Goal: Transaction & Acquisition: Book appointment/travel/reservation

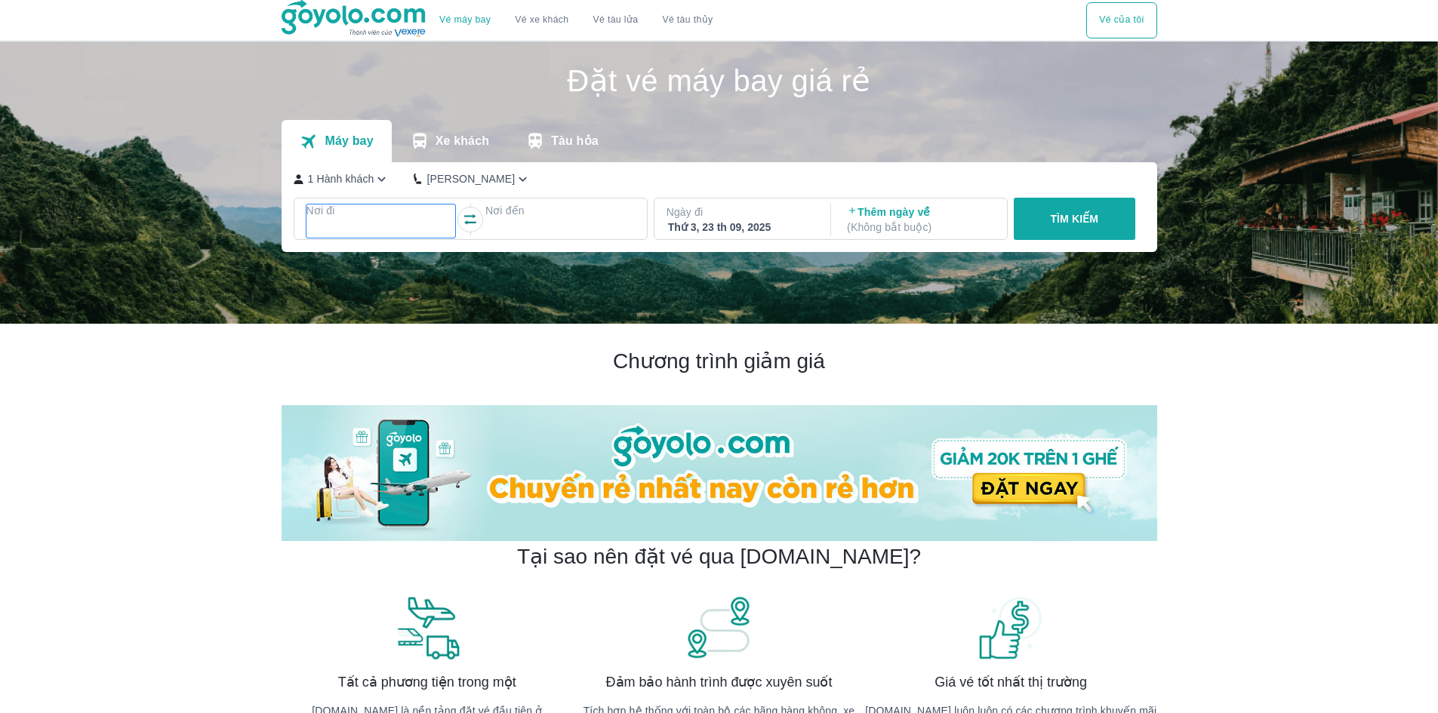
click at [365, 233] on div at bounding box center [381, 229] width 146 height 18
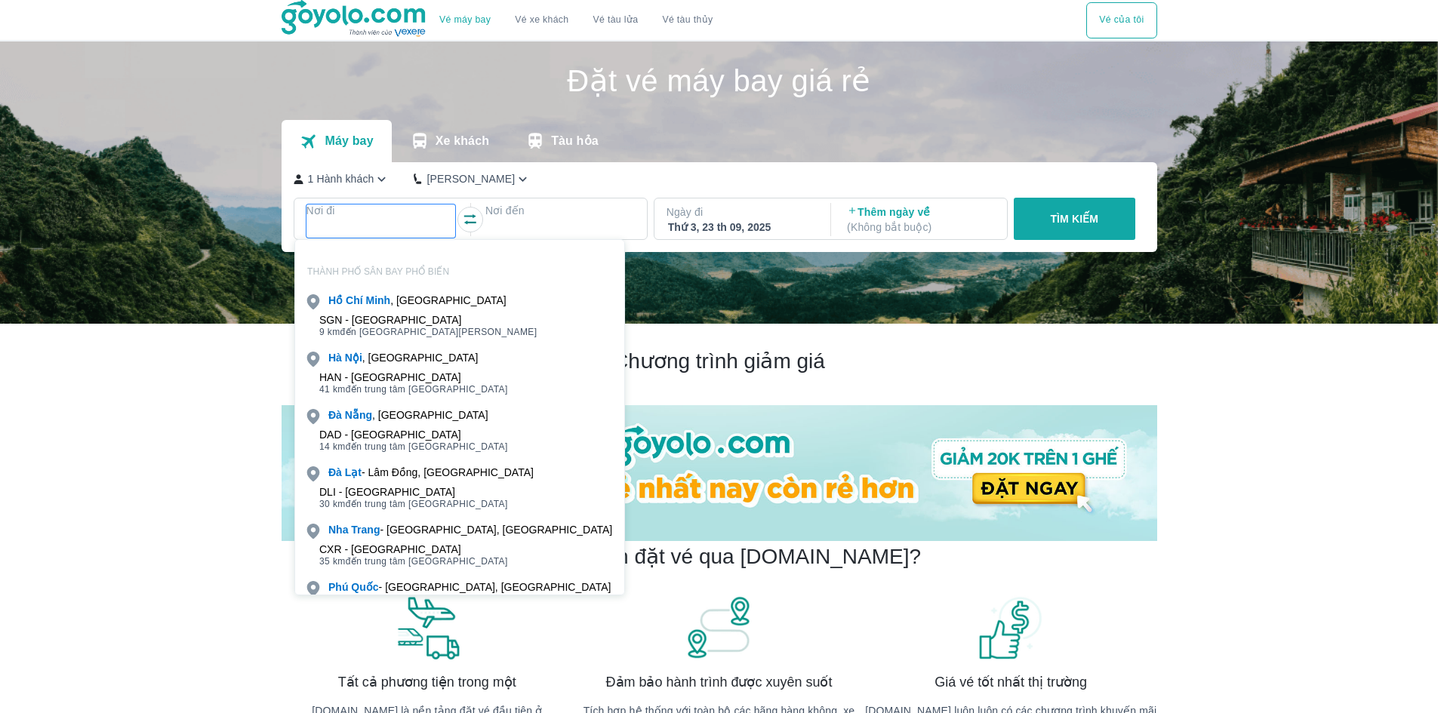
scroll to position [87, 0]
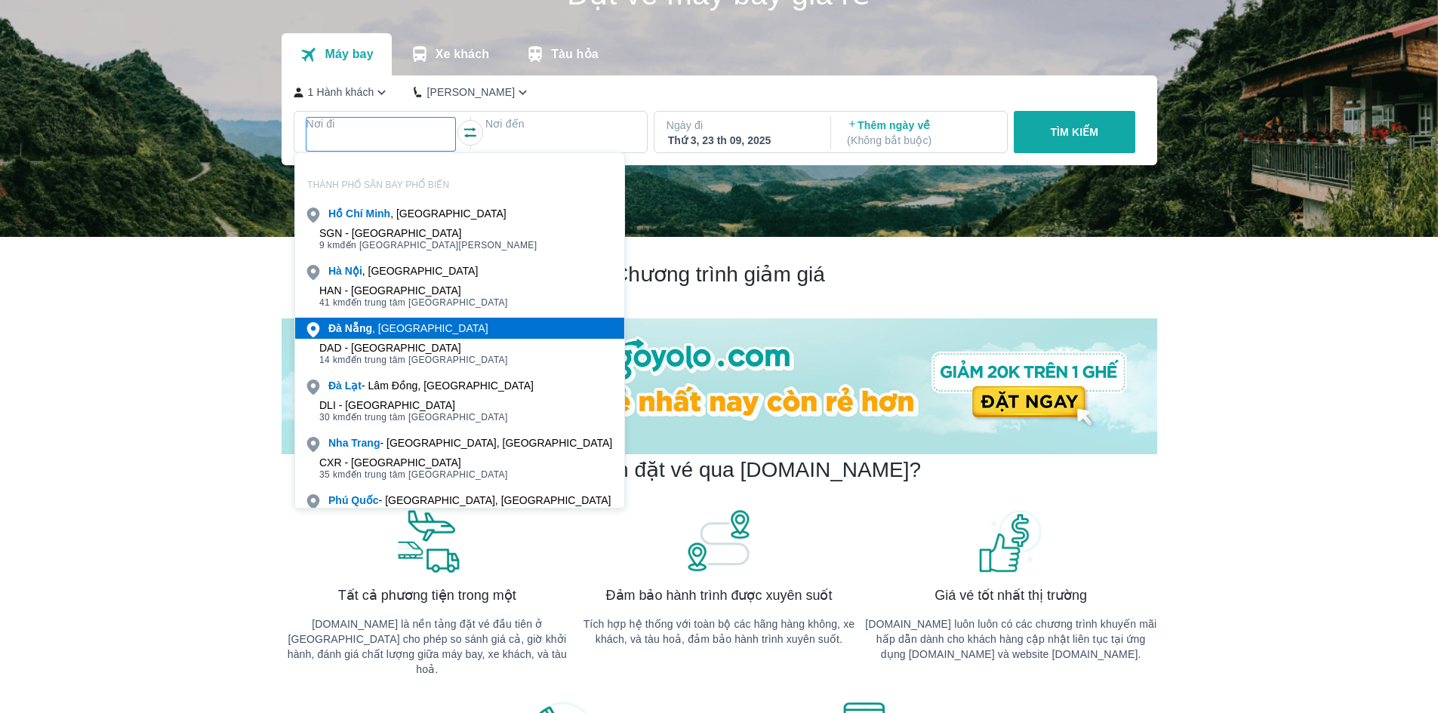
click at [348, 332] on b "Nẵng" at bounding box center [358, 328] width 27 height 12
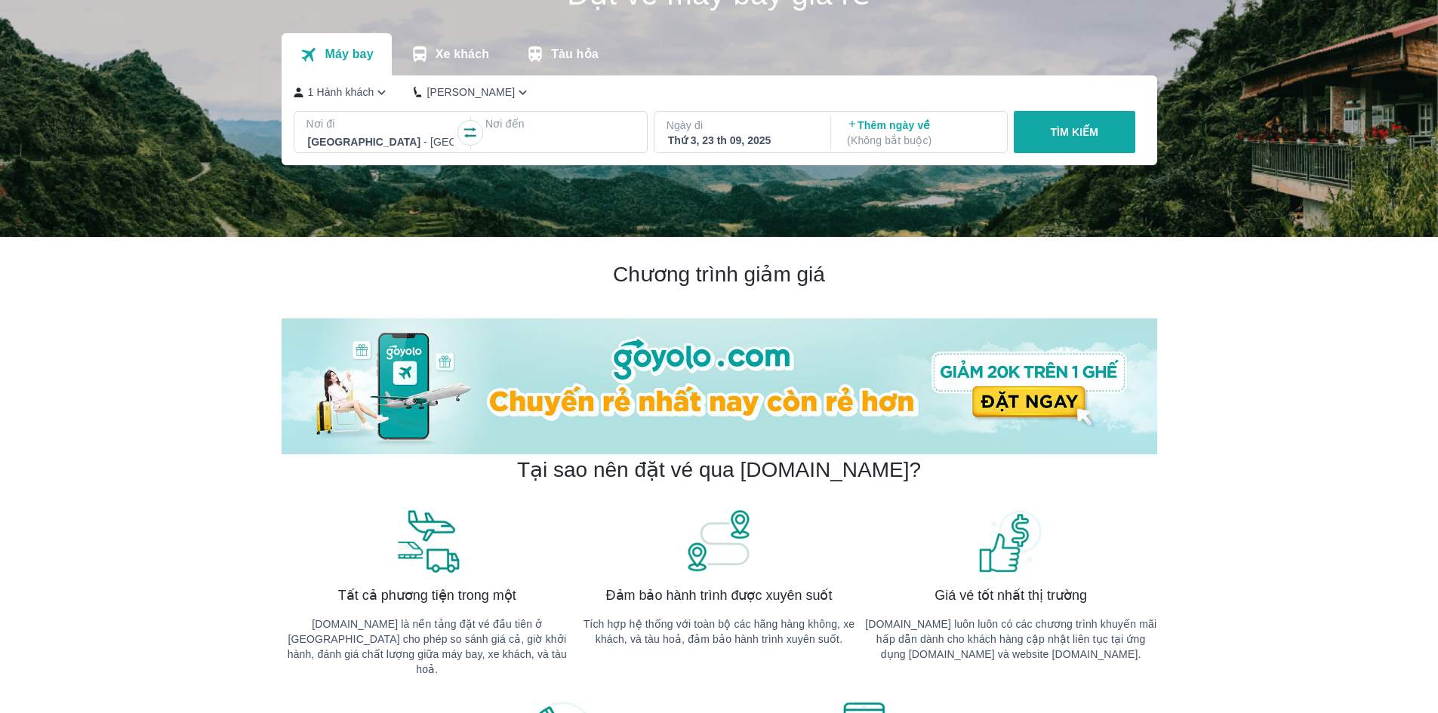
click at [512, 138] on div at bounding box center [560, 142] width 146 height 18
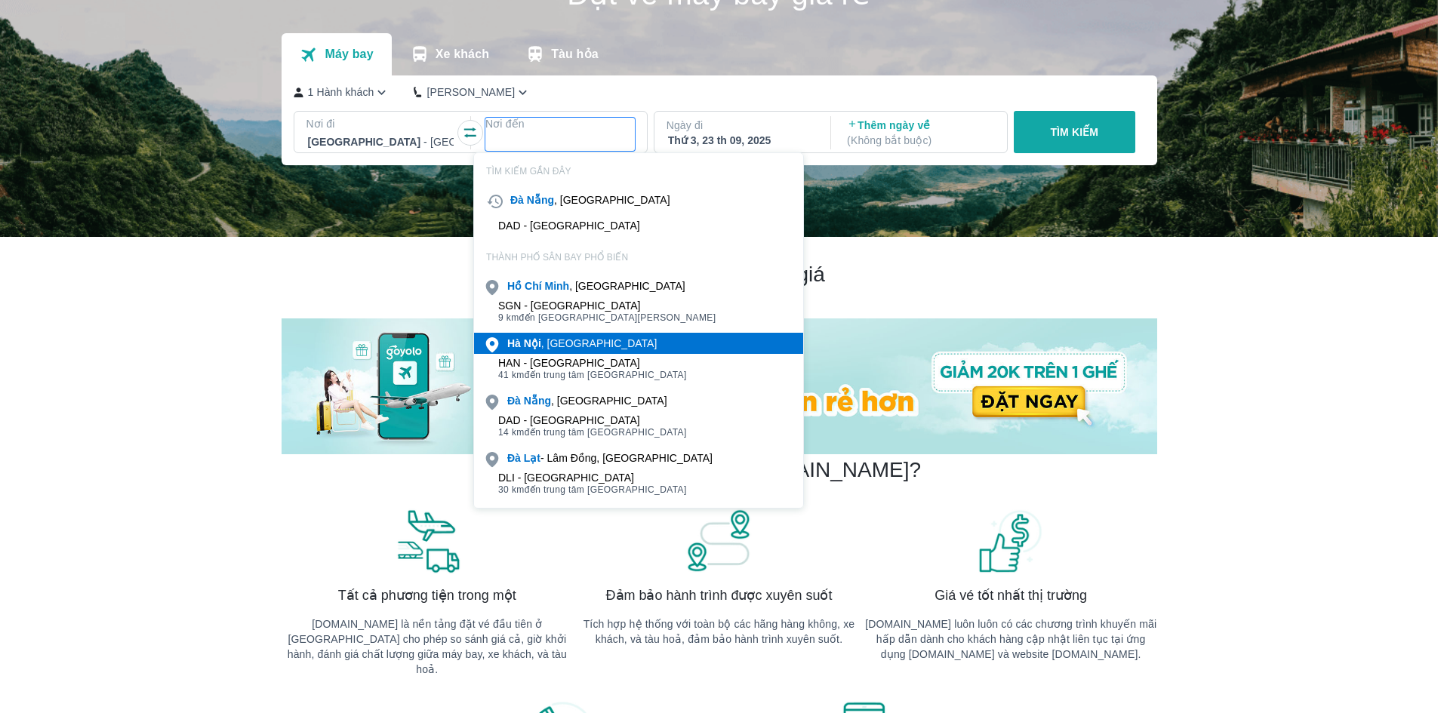
click at [527, 341] on b "Nội" at bounding box center [532, 343] width 17 height 12
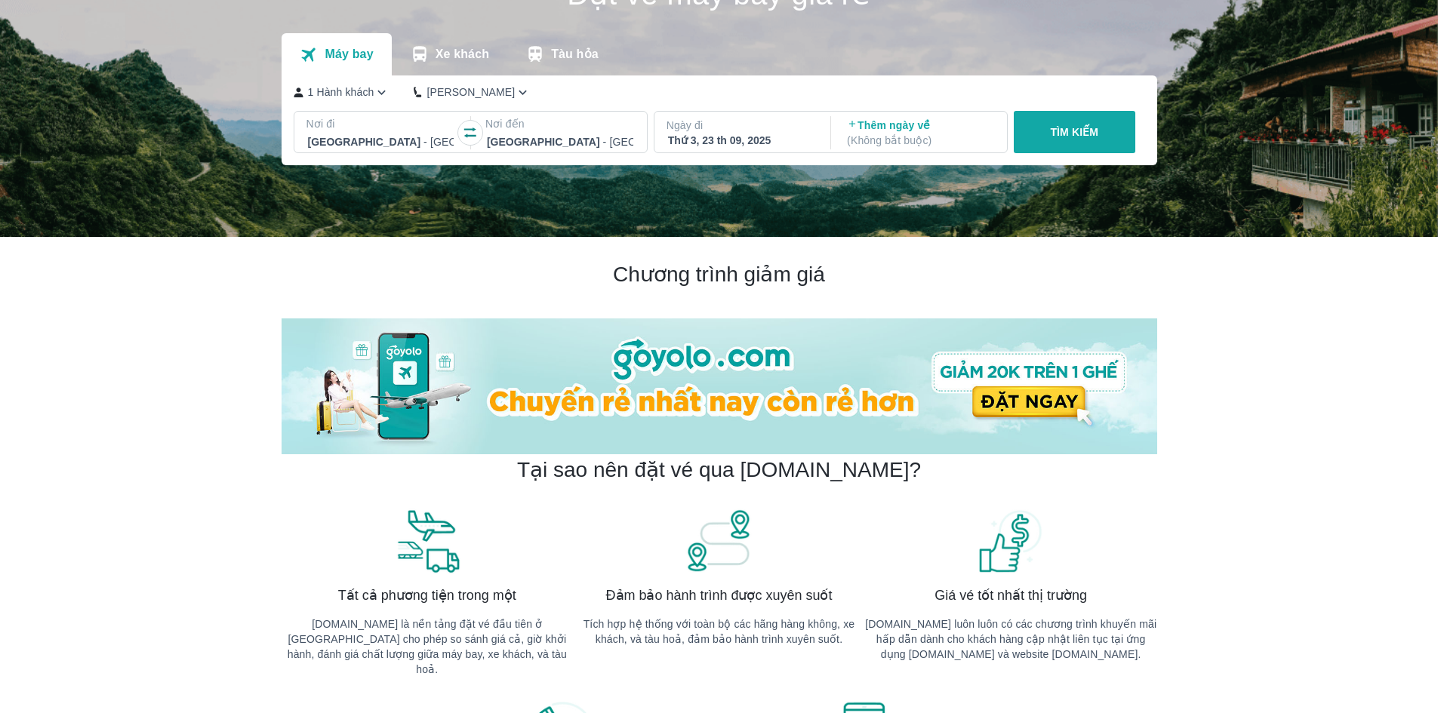
click at [739, 149] on div "Ngày đi Thứ 3, 23 th 09, 2025" at bounding box center [742, 133] width 174 height 42
click at [746, 142] on div "Thứ 3, 23 th 09, 2025" at bounding box center [741, 140] width 146 height 15
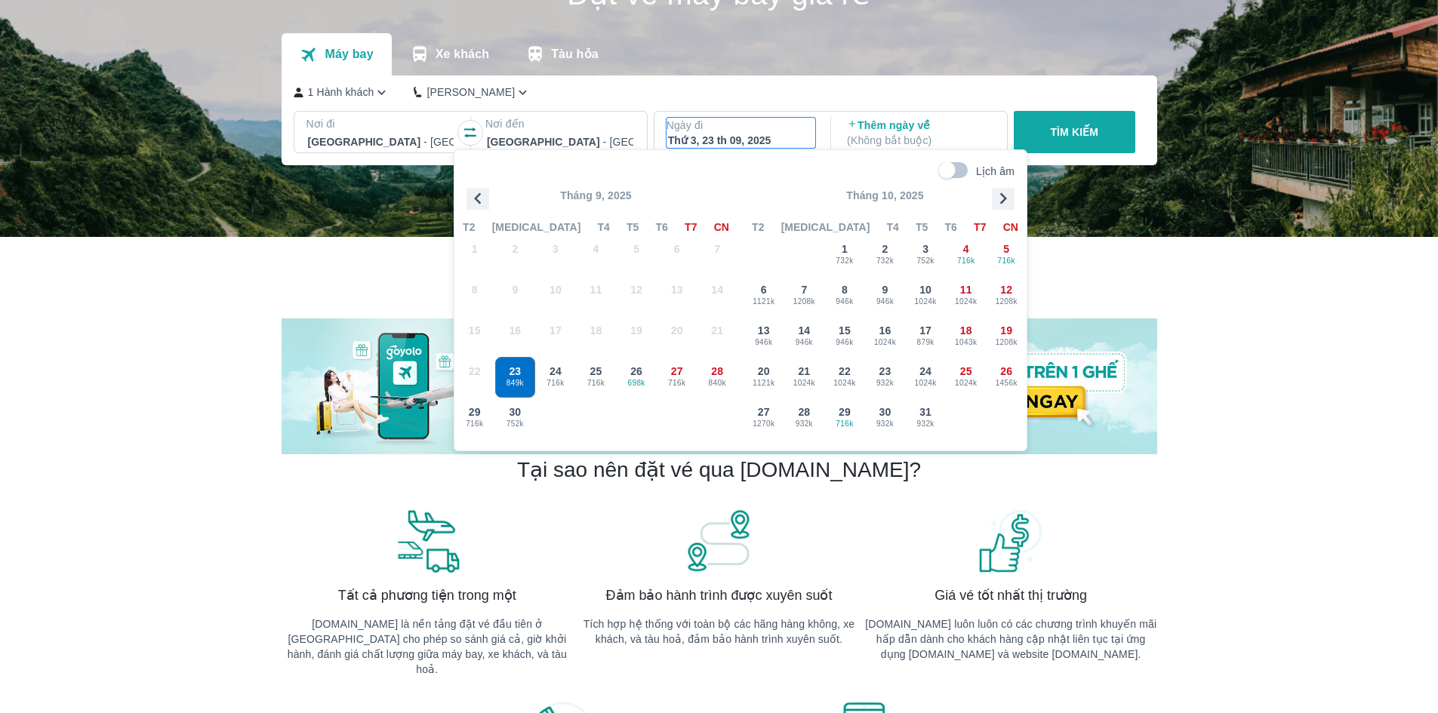
click at [1003, 197] on icon "button" at bounding box center [1003, 198] width 7 height 11
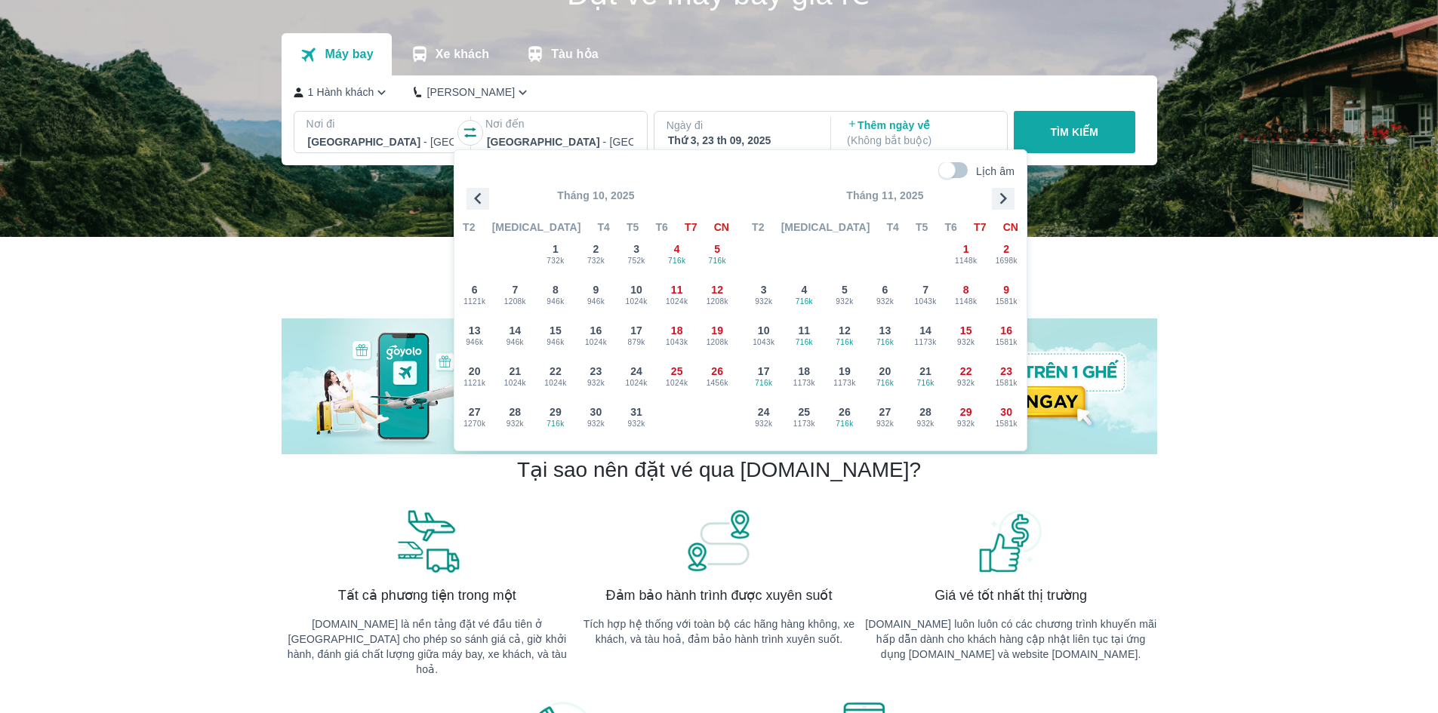
click at [479, 204] on icon "button" at bounding box center [478, 198] width 23 height 23
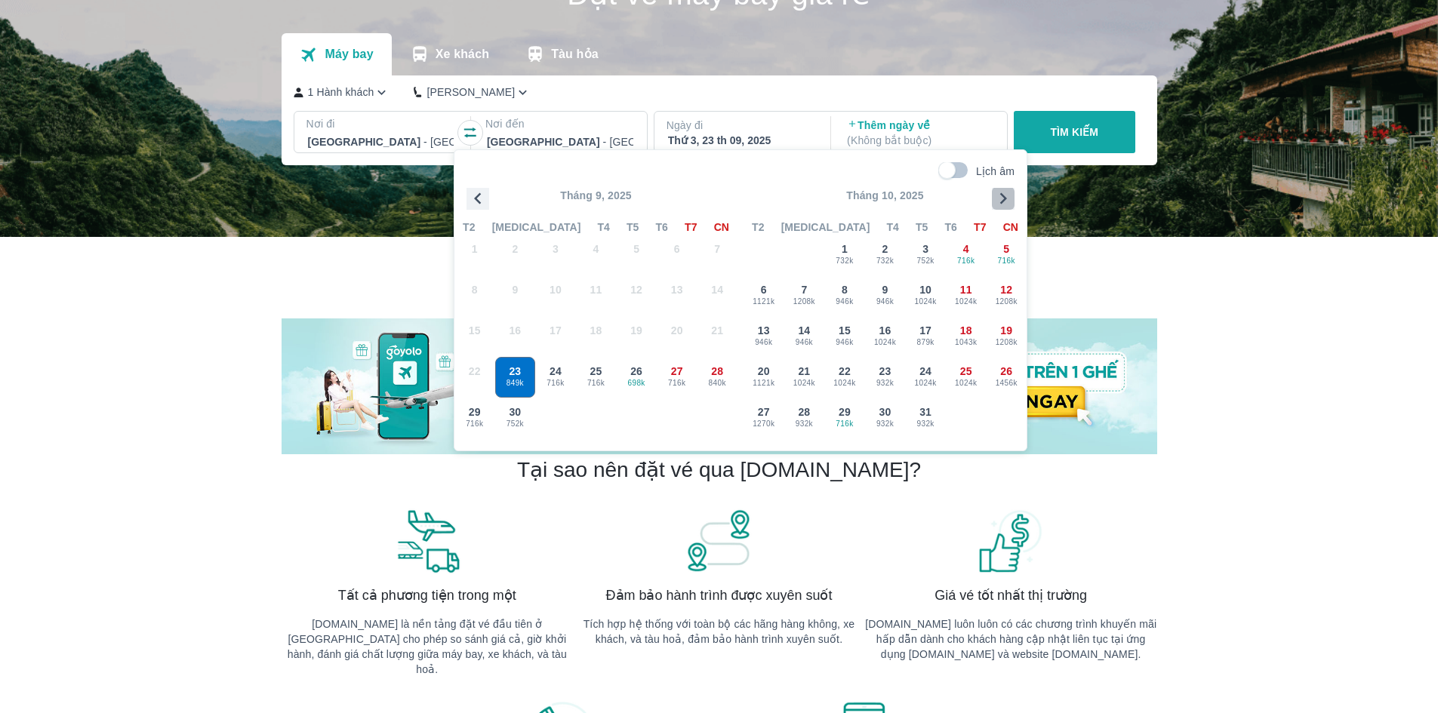
click at [1006, 205] on icon "button" at bounding box center [1003, 198] width 23 height 23
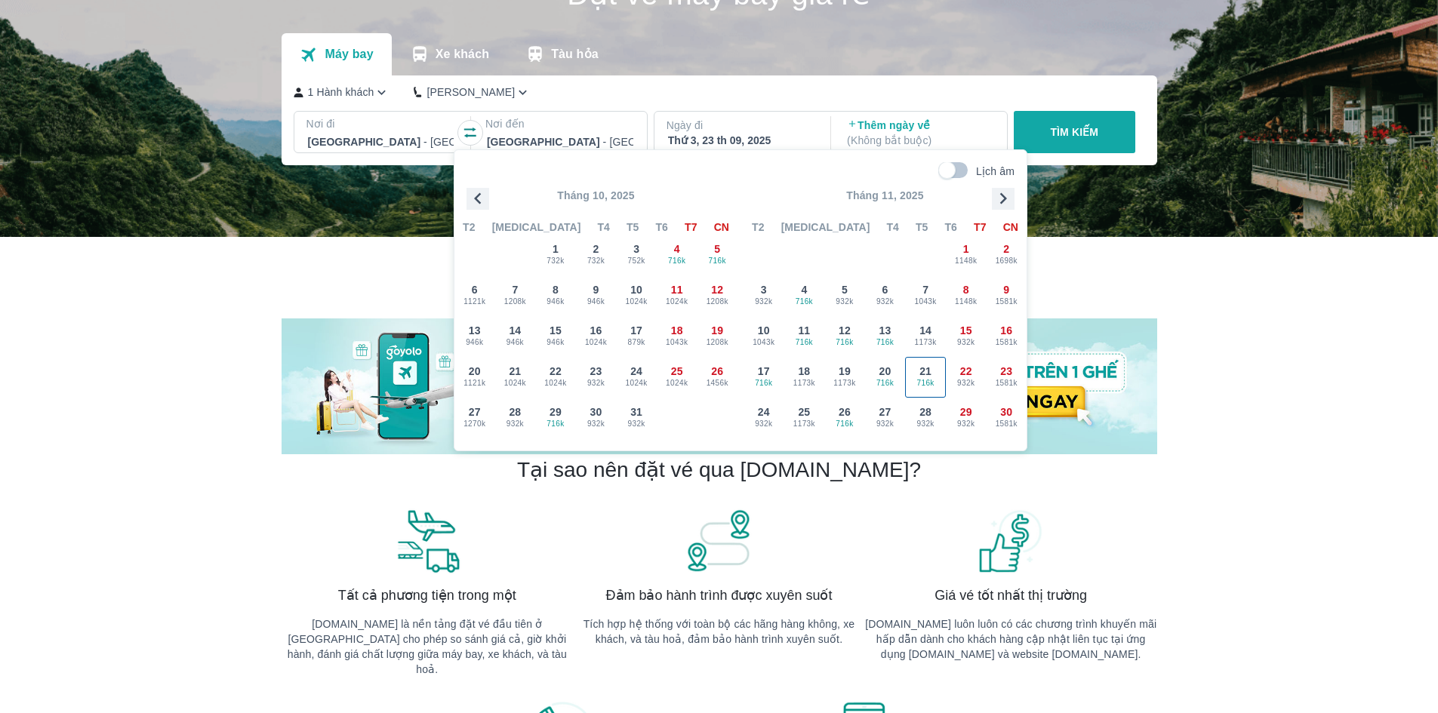
click at [915, 379] on span "716k" at bounding box center [925, 383] width 39 height 12
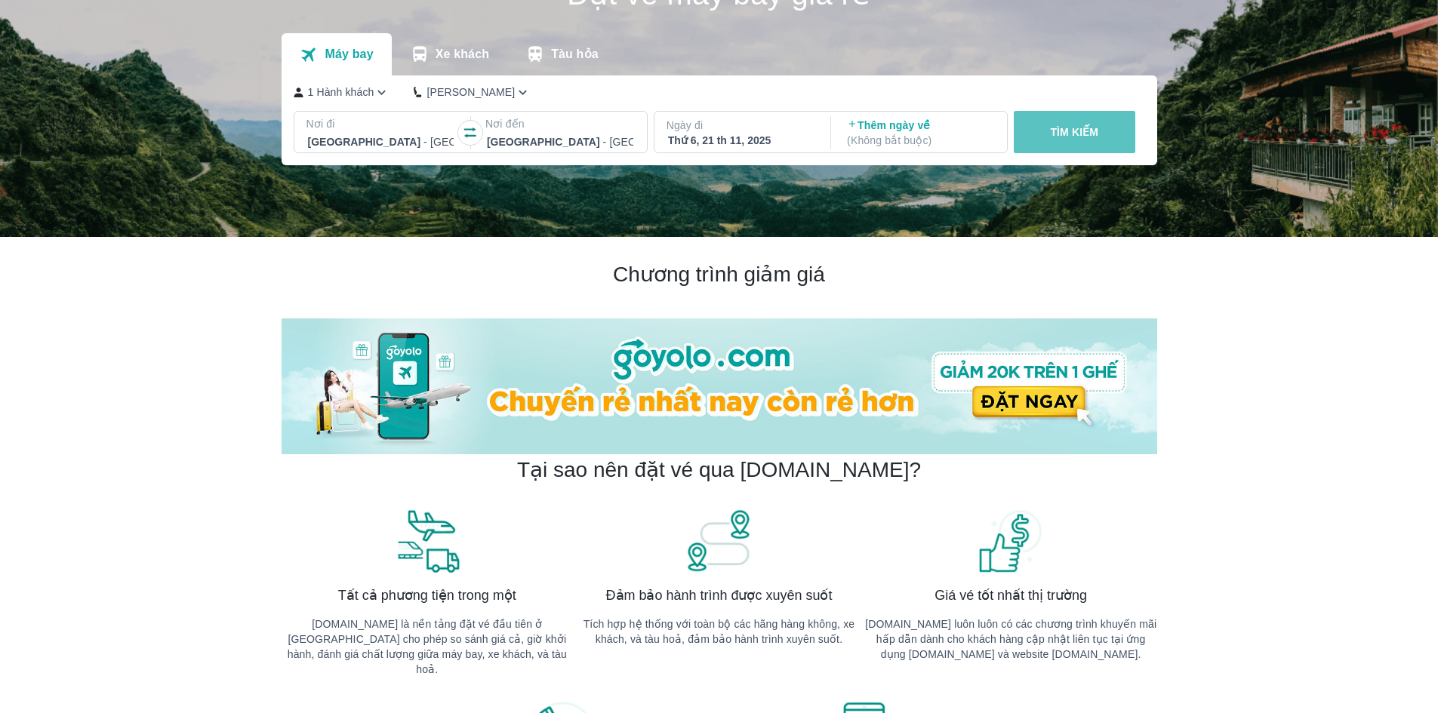
click at [1064, 134] on p "TÌM KIẾM" at bounding box center [1074, 132] width 48 height 15
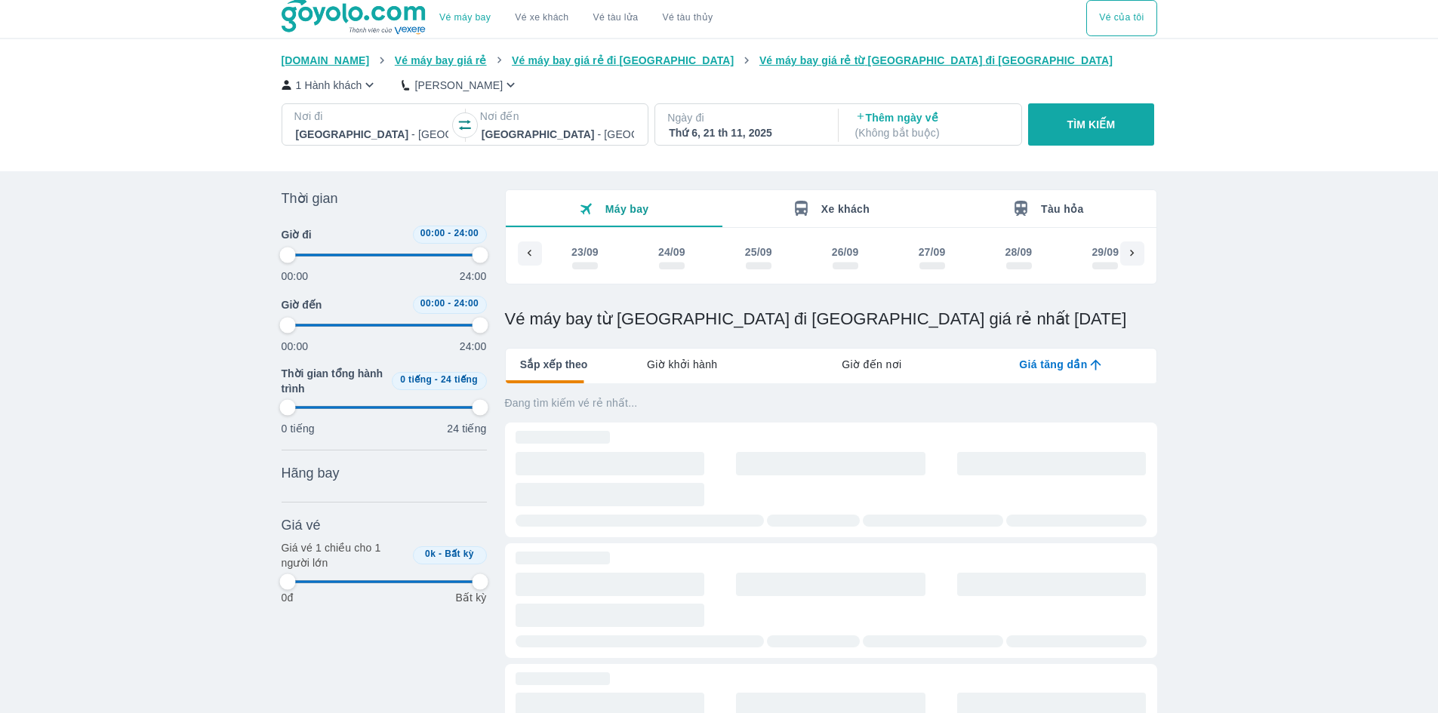
scroll to position [0, 5013]
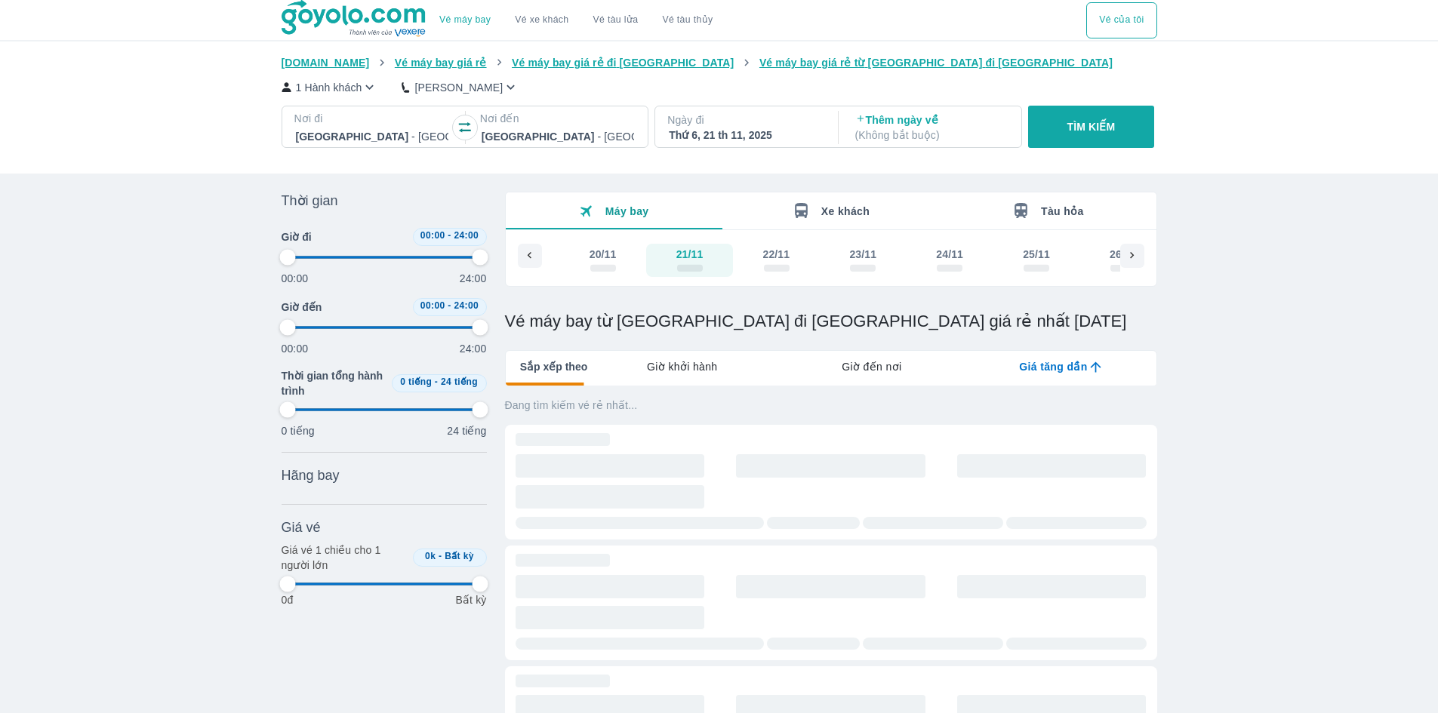
type input "97.9166666666667"
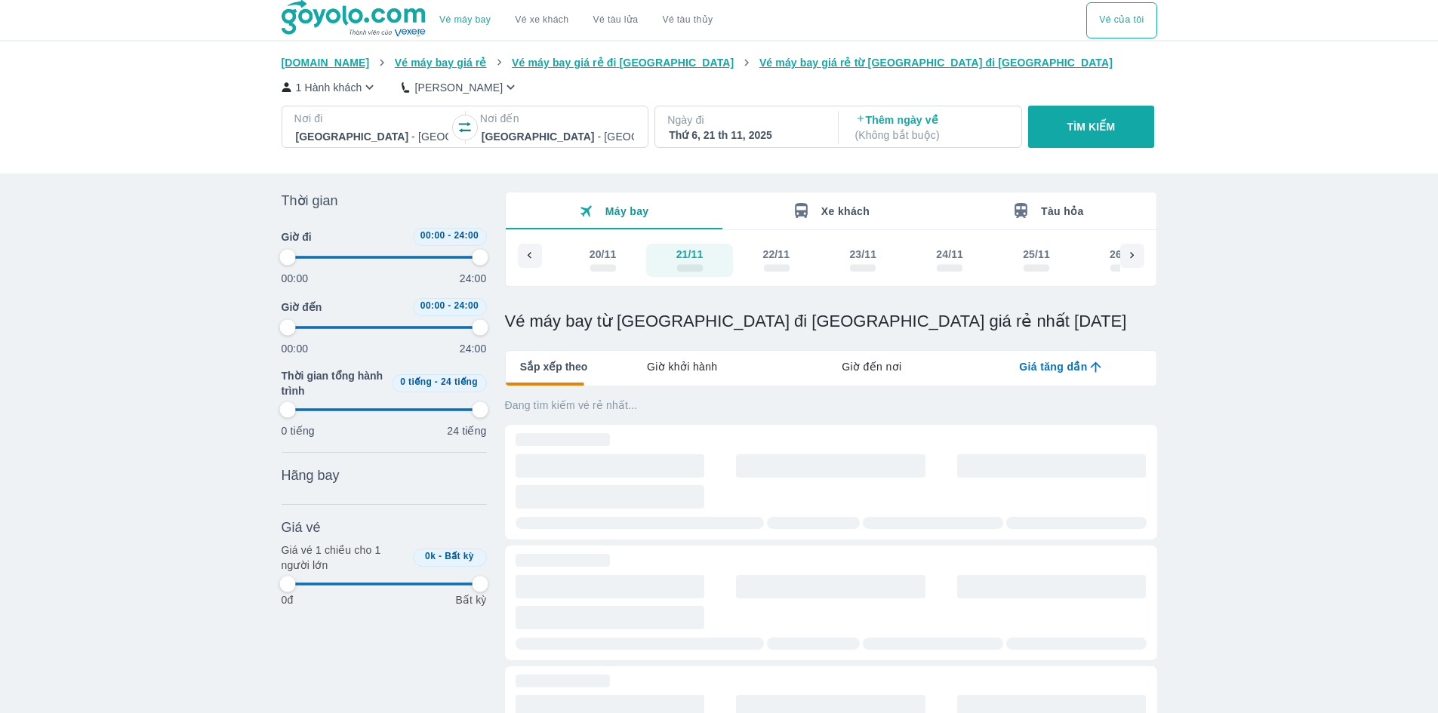
type input "97.9166666666667"
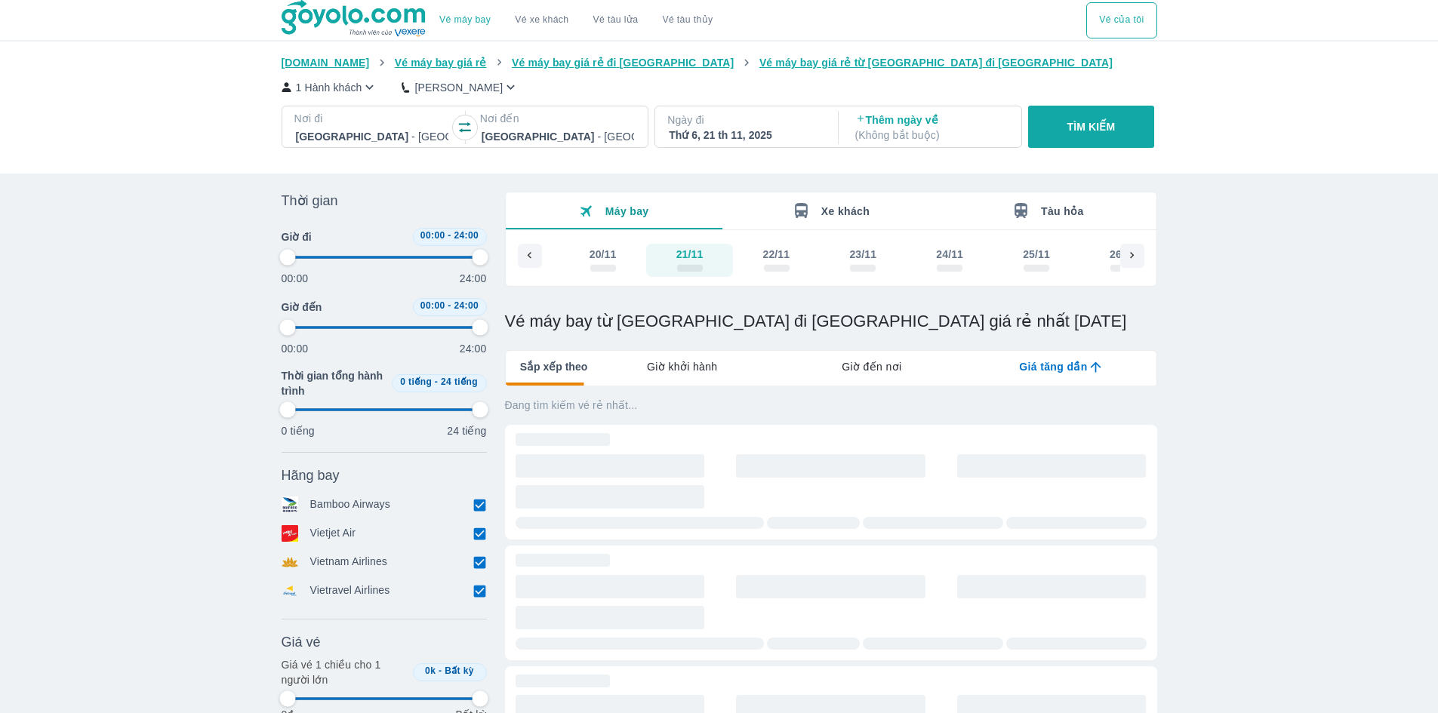
type input "97.9166666666667"
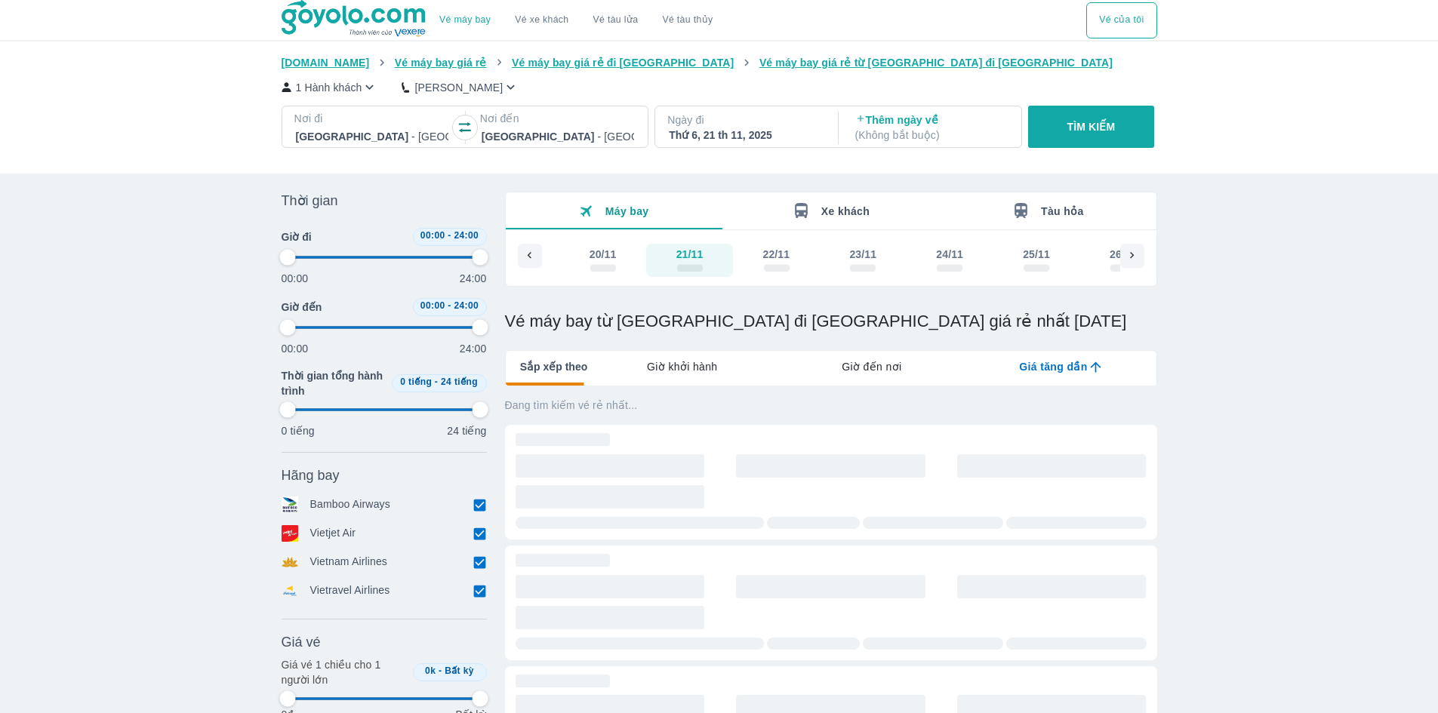
type input "97.9166666666667"
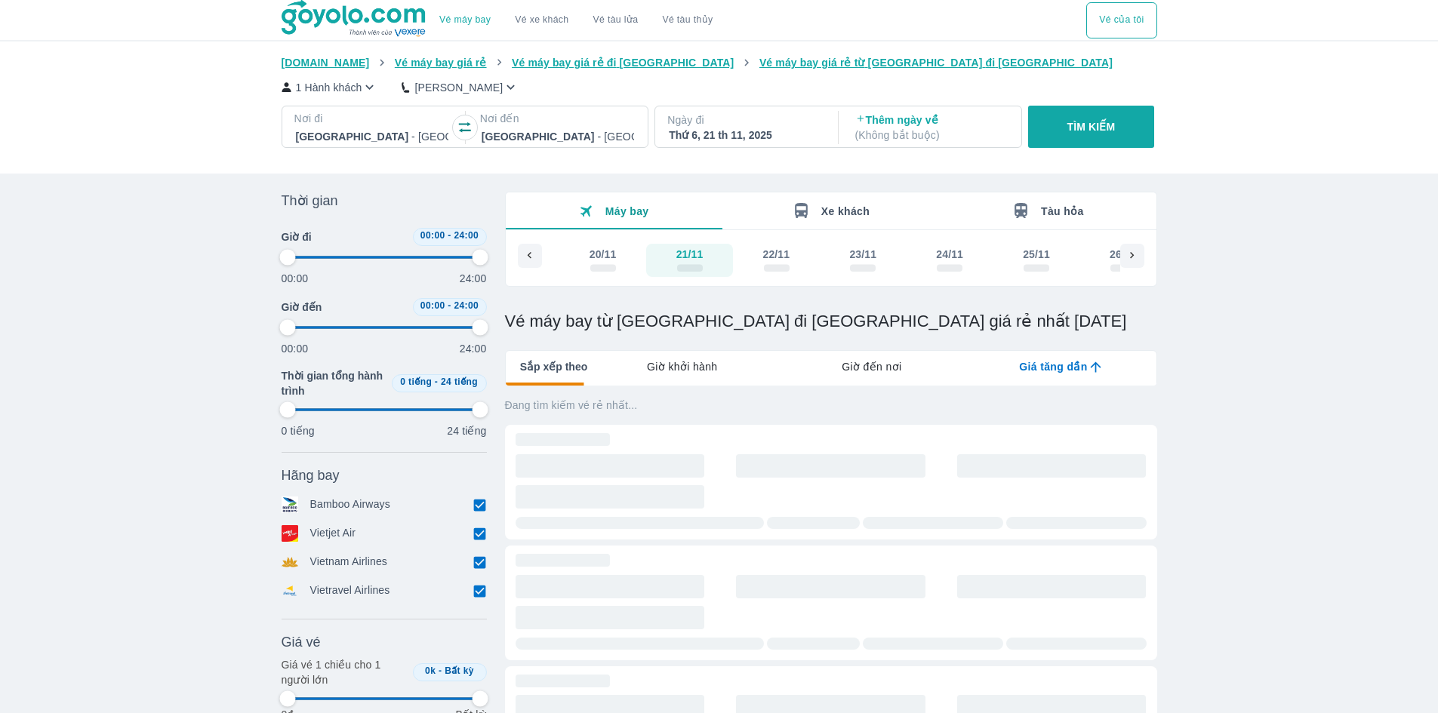
type input "97.9166666666667"
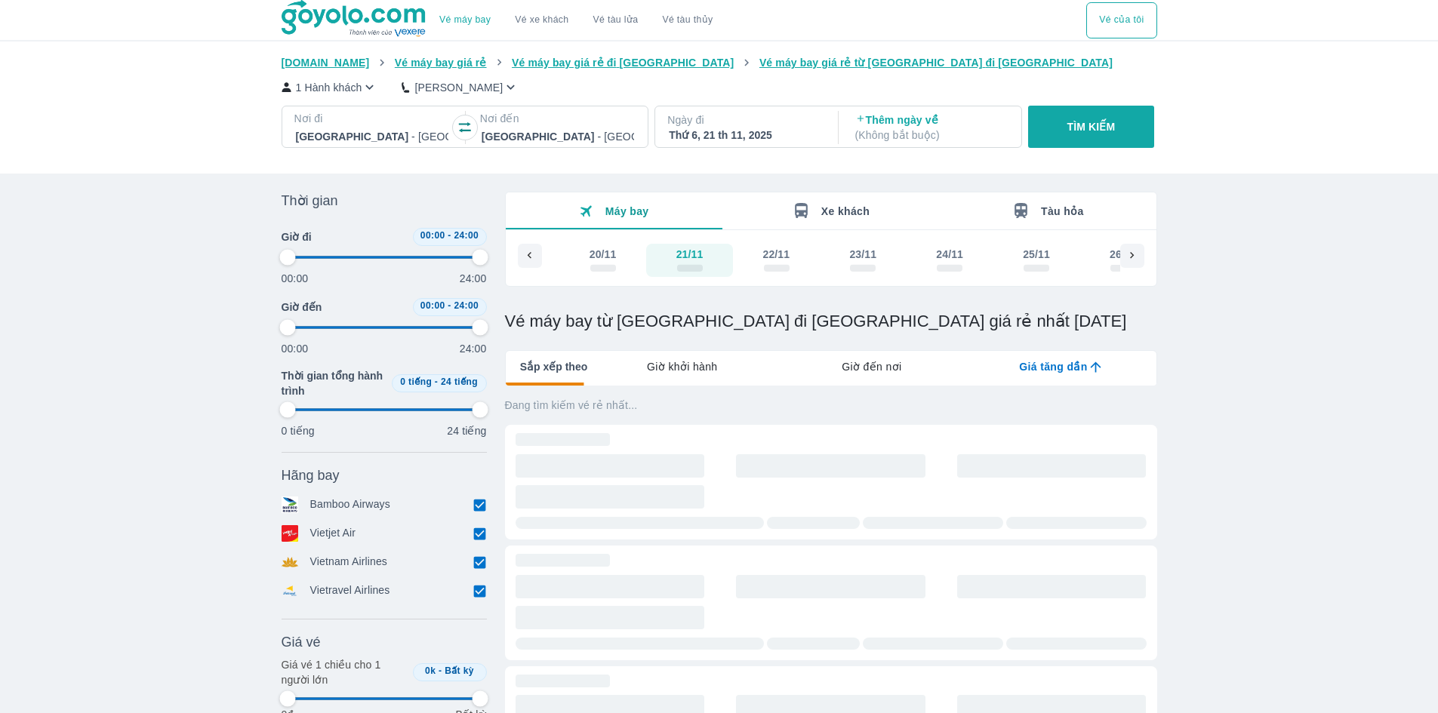
type input "97.9166666666667"
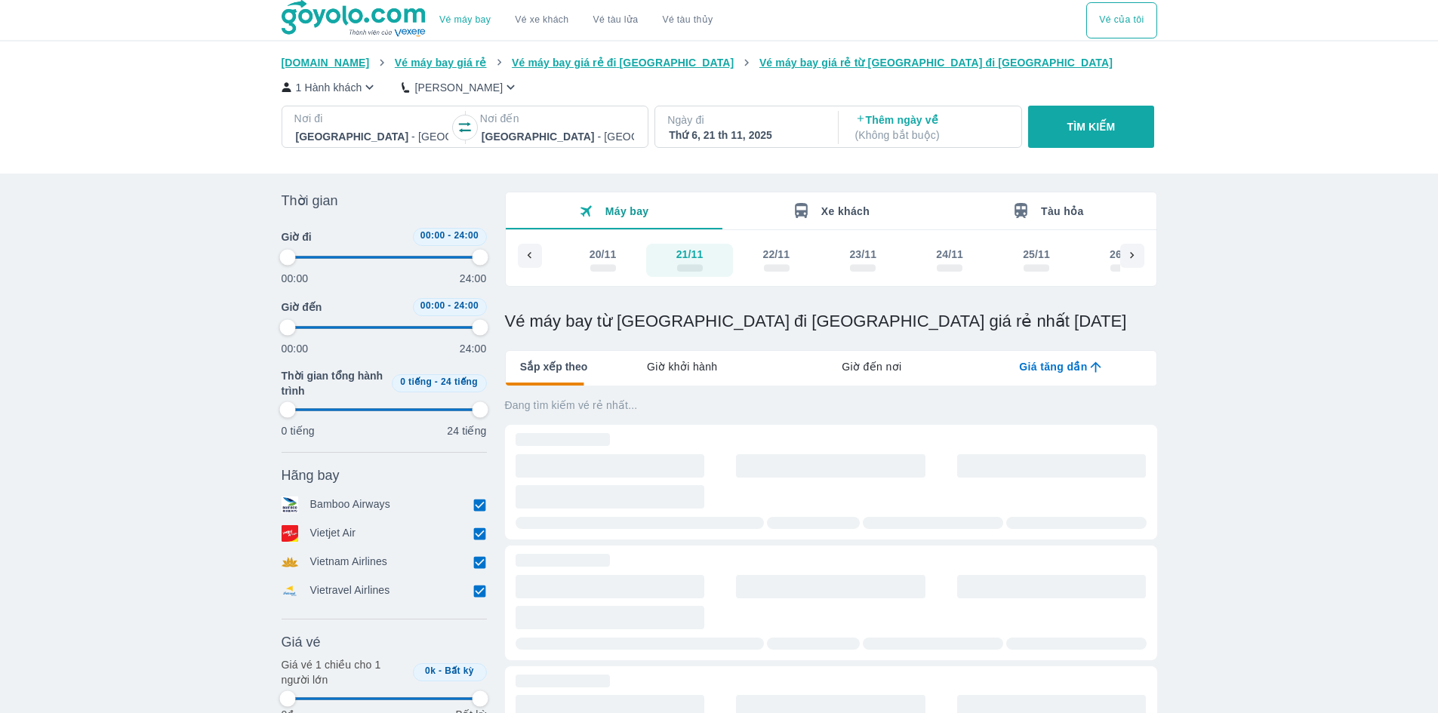
type input "97.9166666666667"
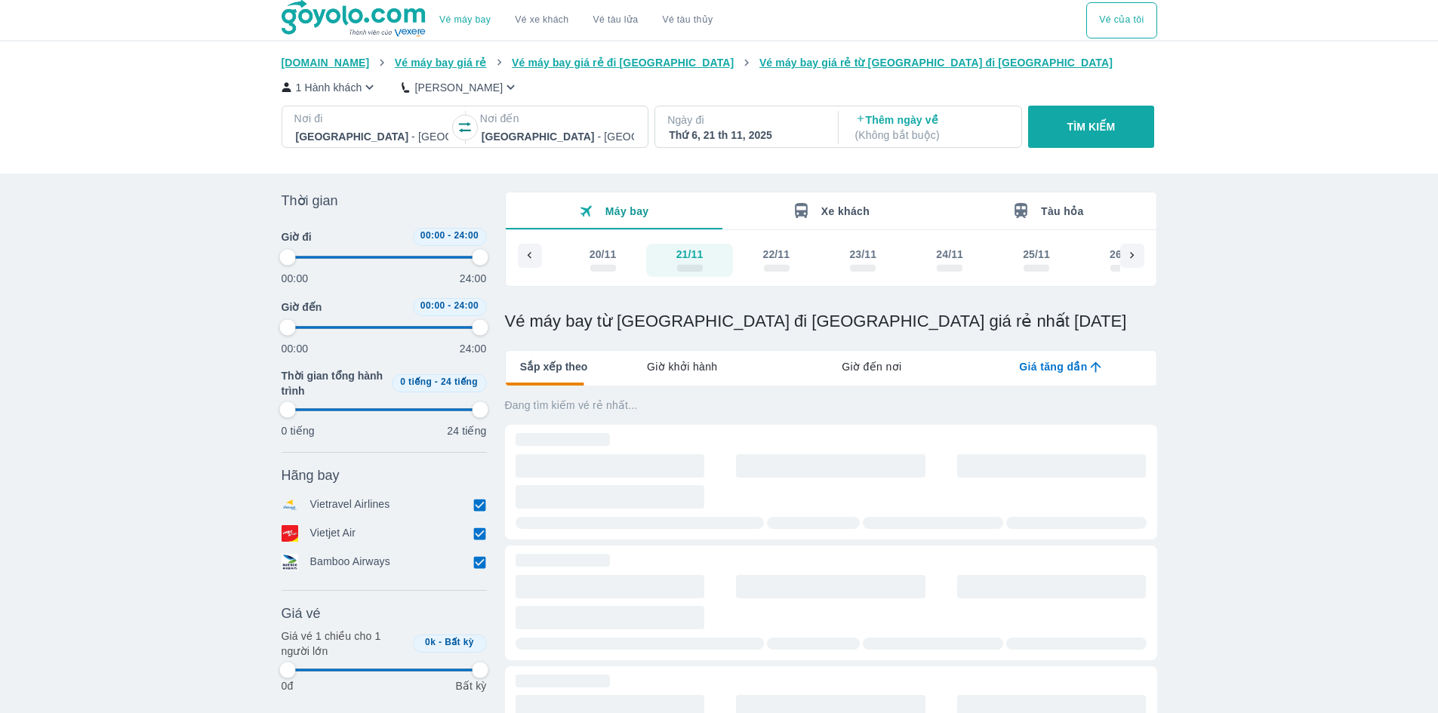
type input "97.9166666666667"
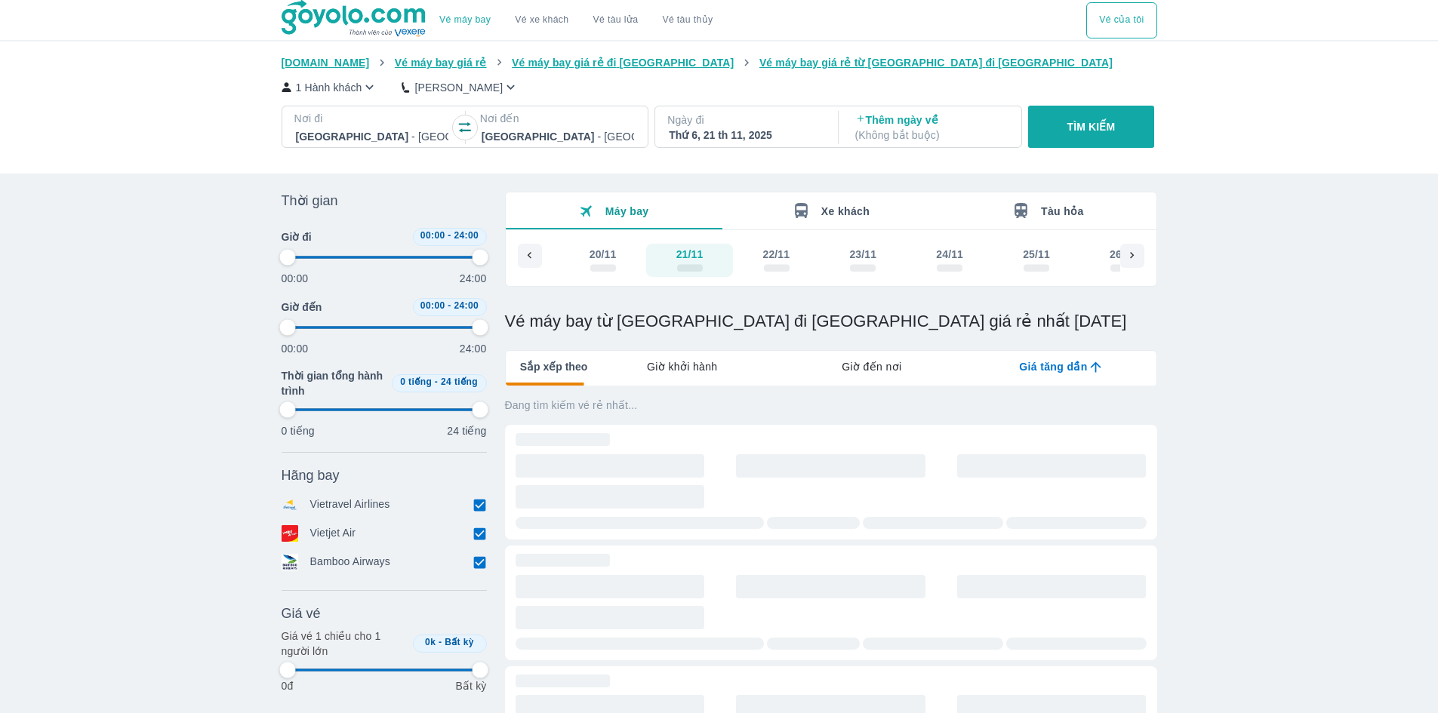
type input "97.9166666666667"
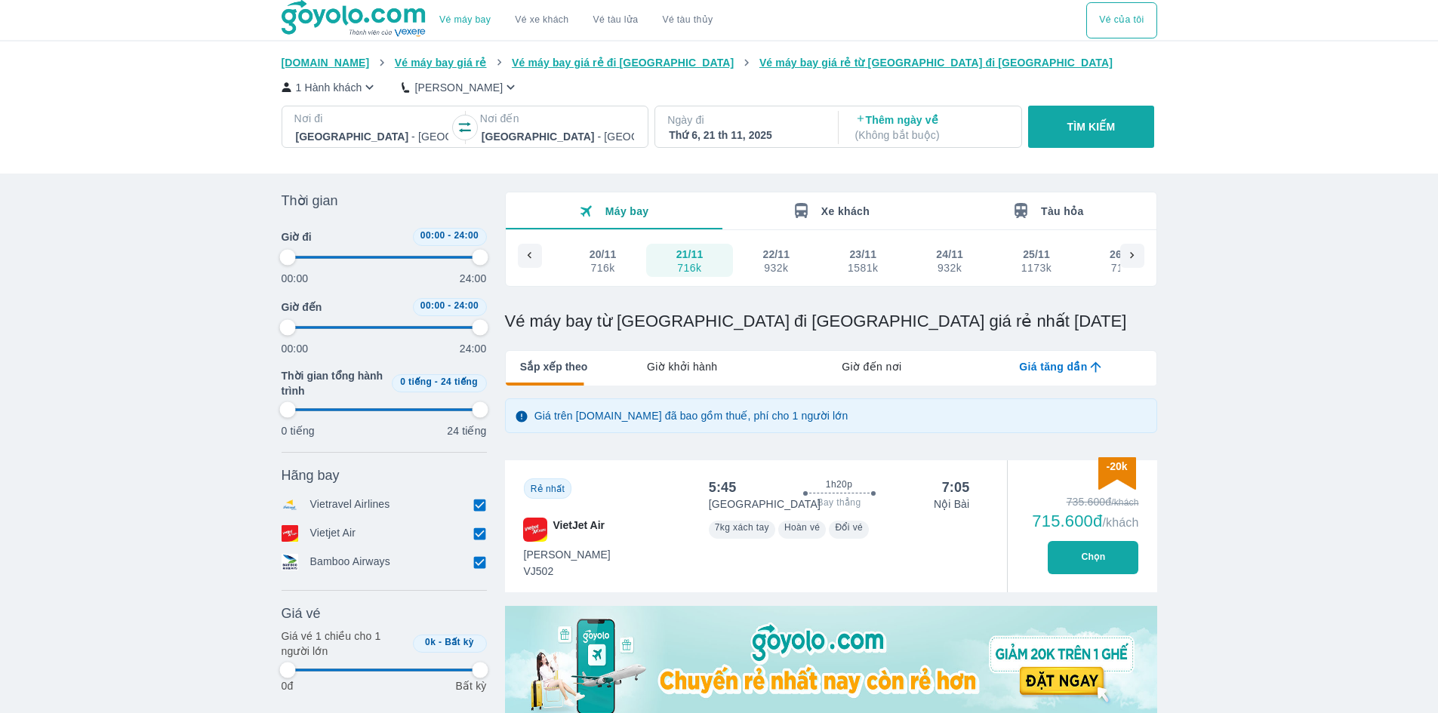
type input "97.9166666666667"
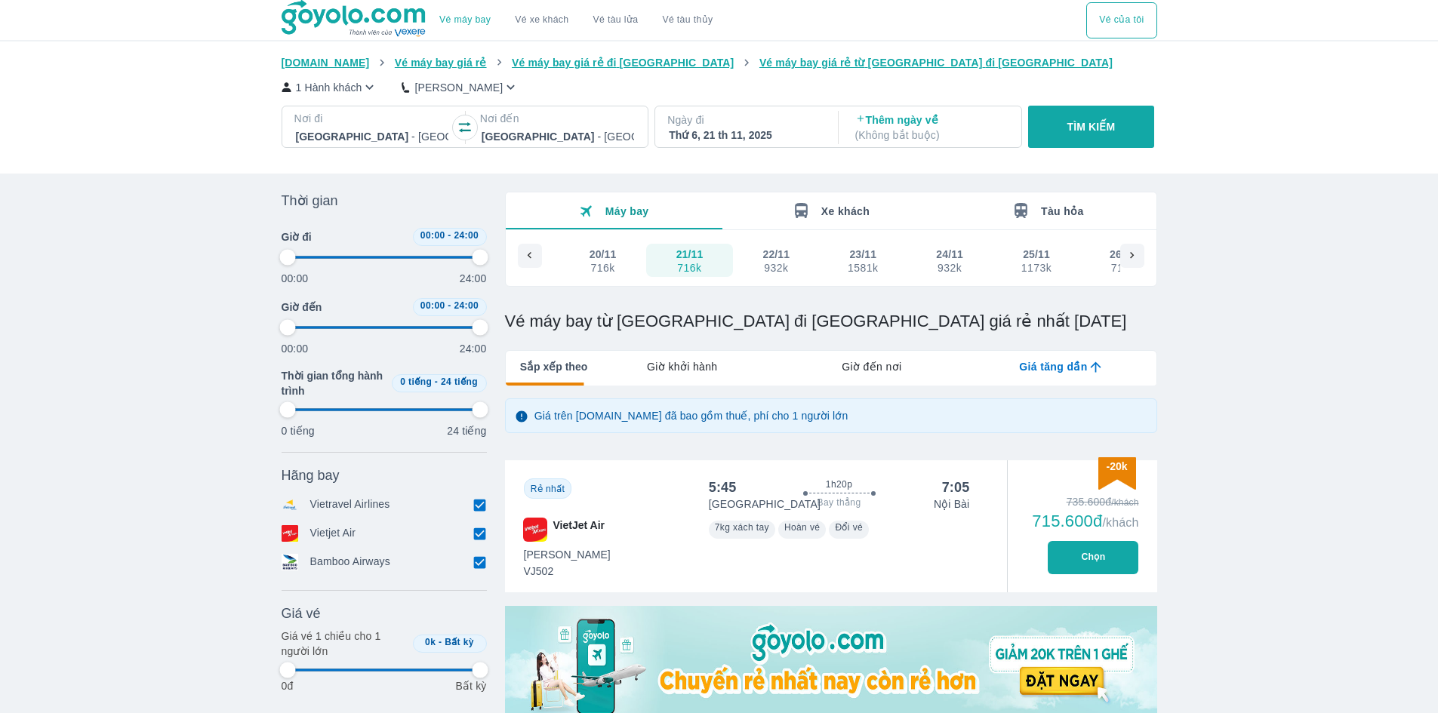
type input "97.9166666666667"
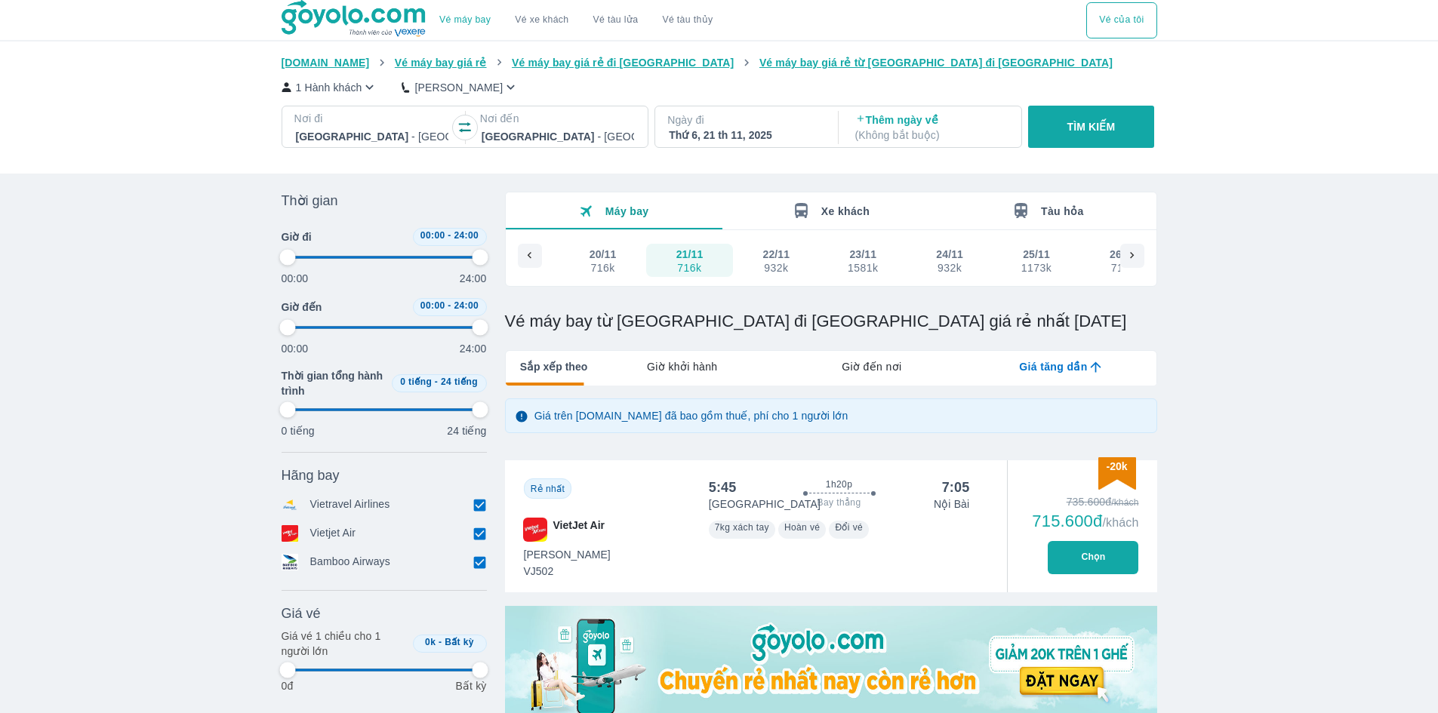
type input "97.9166666666667"
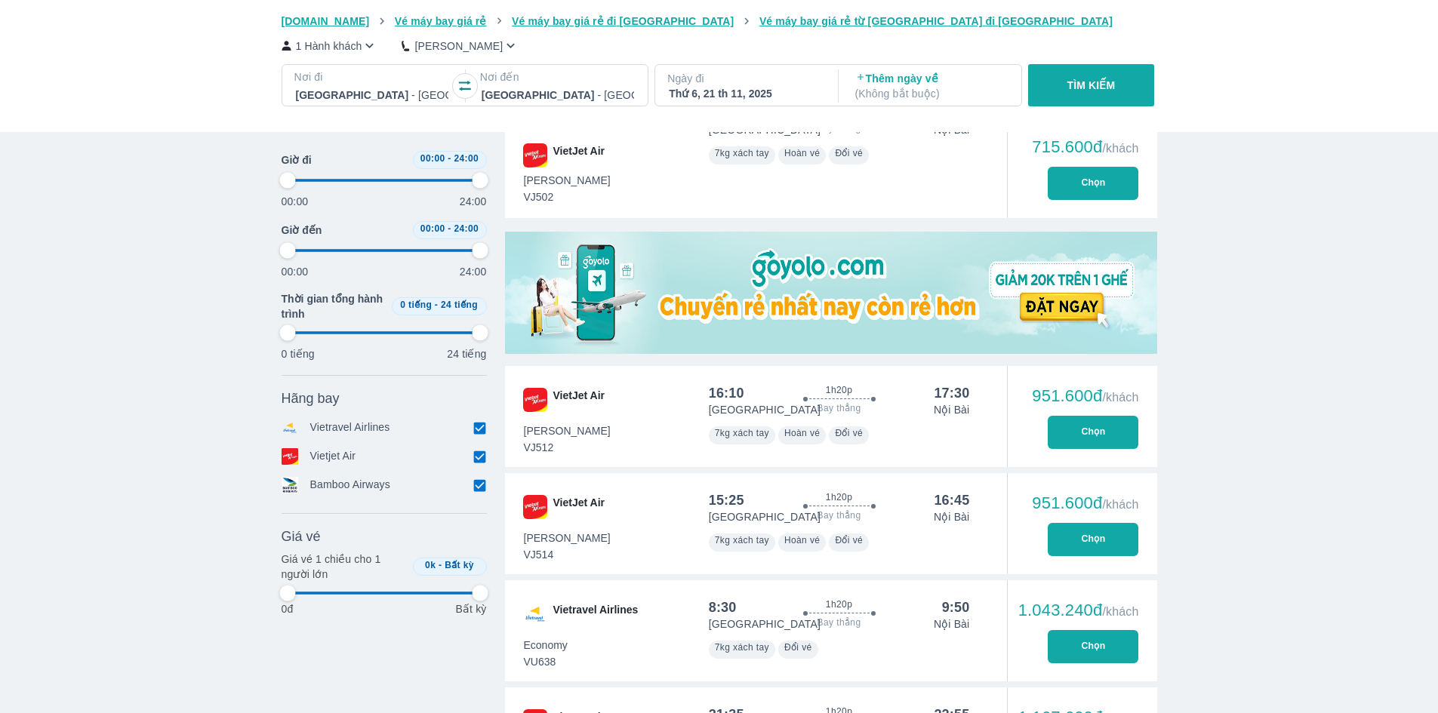
scroll to position [377, 0]
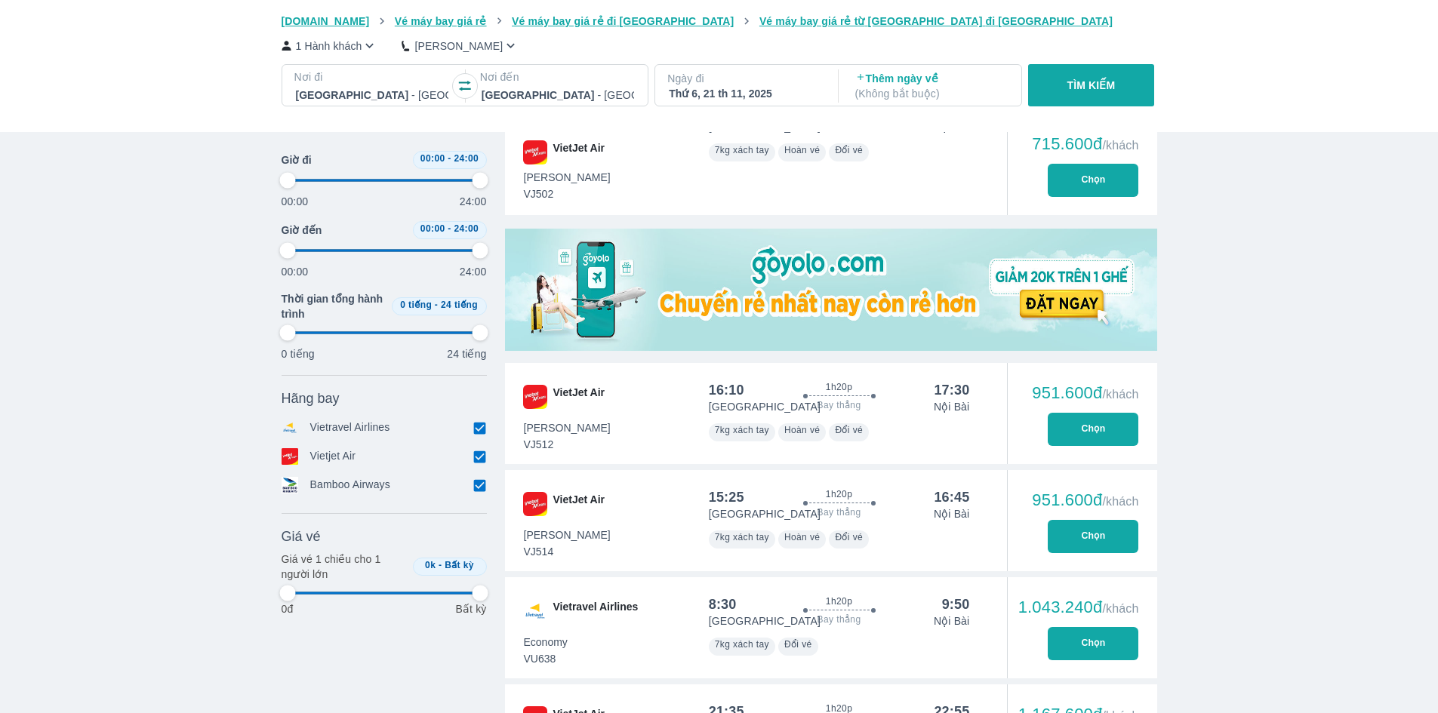
type input "97.9166666666667"
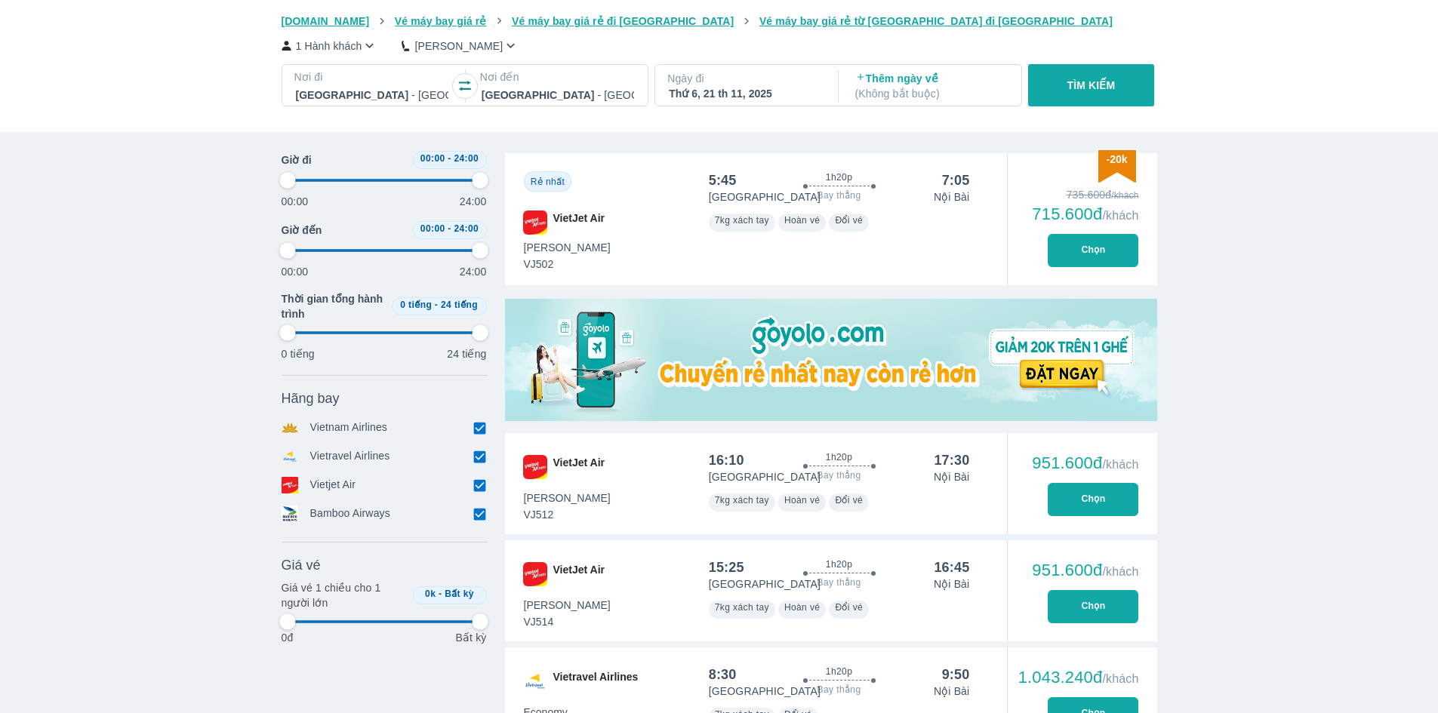
type input "97.9166666666667"
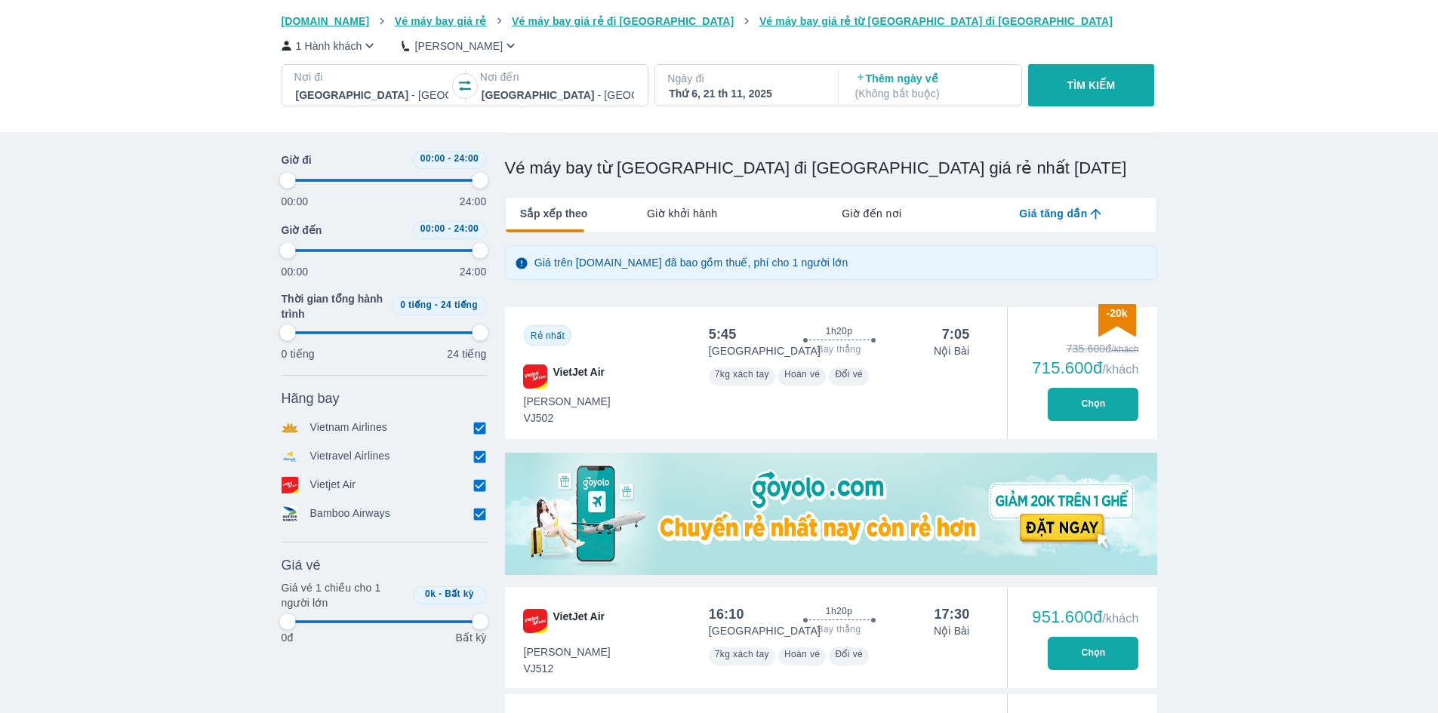
scroll to position [62, 0]
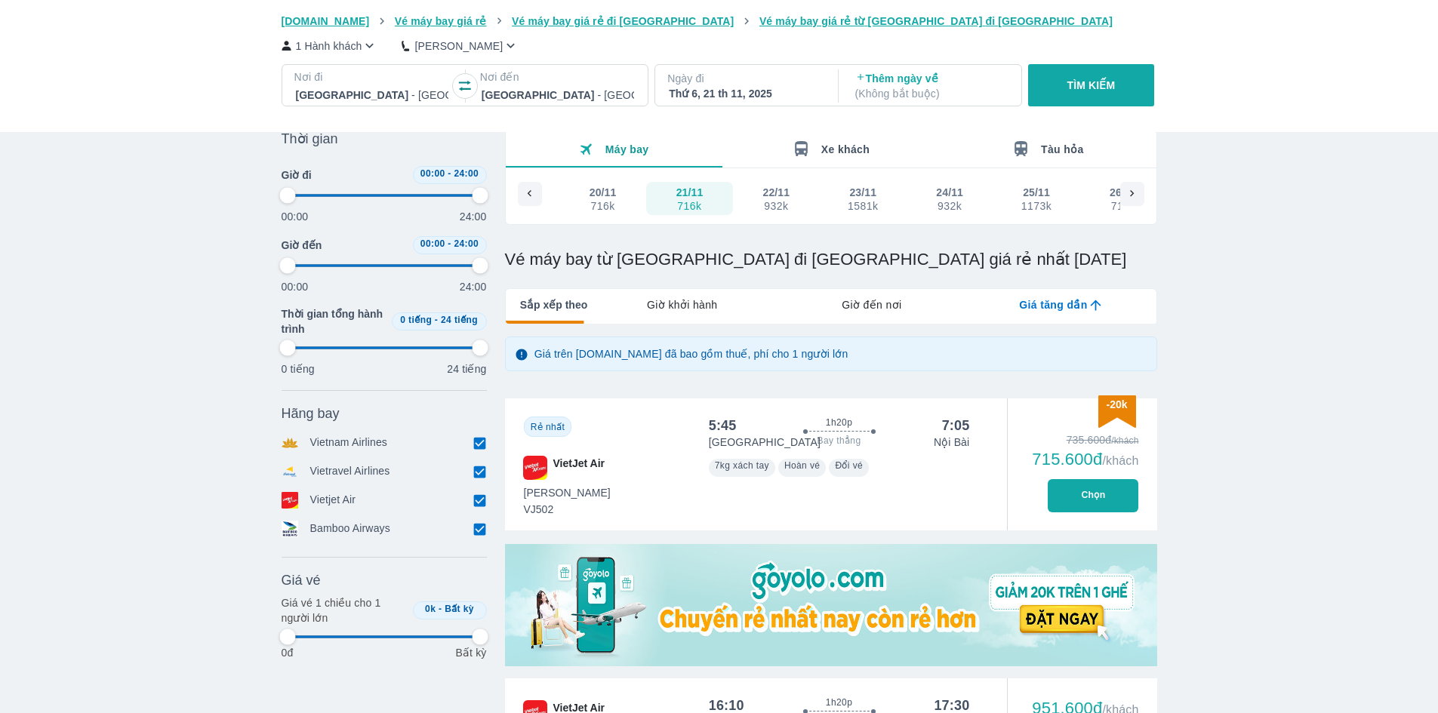
type input "97.9166666666667"
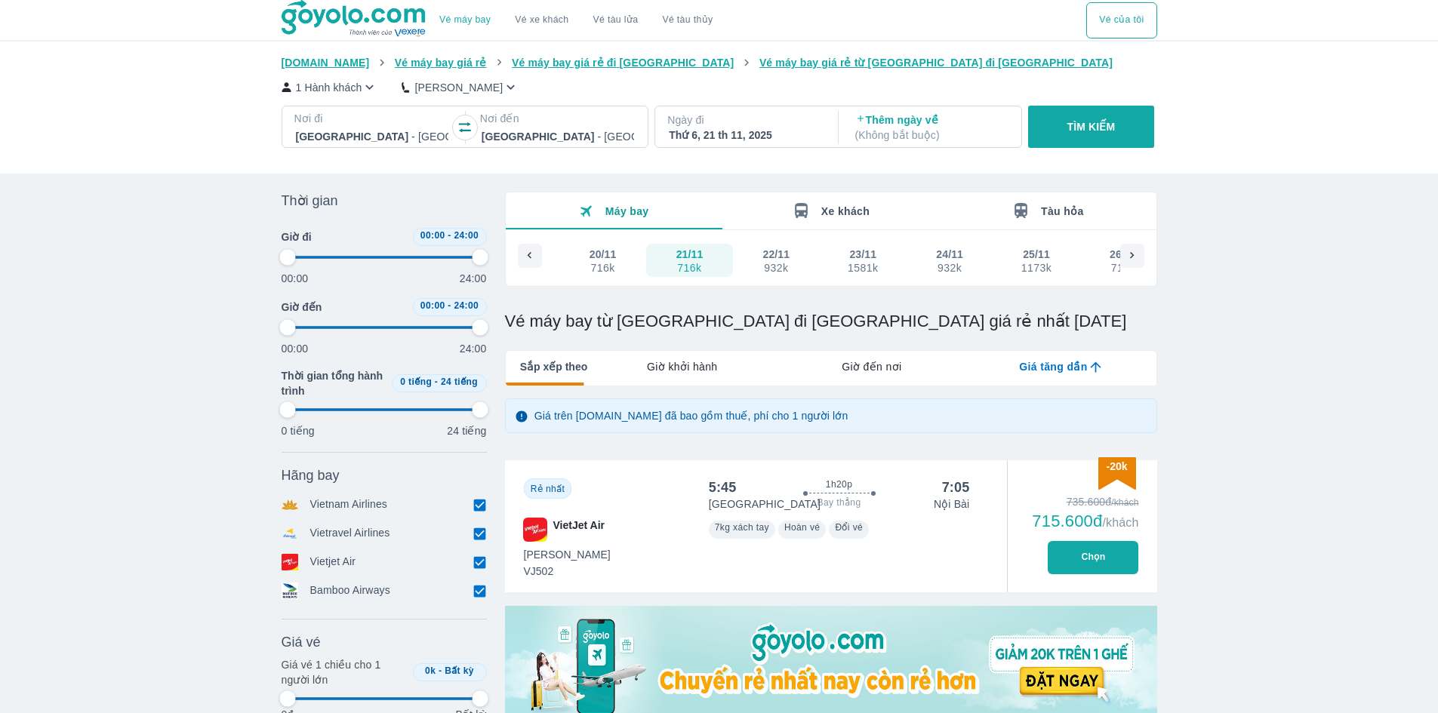
type input "97.9166666666667"
